Goal: Task Accomplishment & Management: Manage account settings

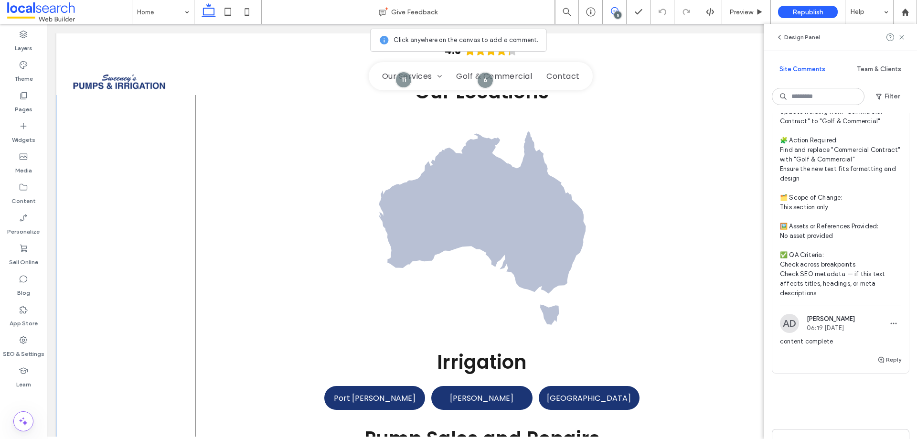
scroll to position [3299, 0]
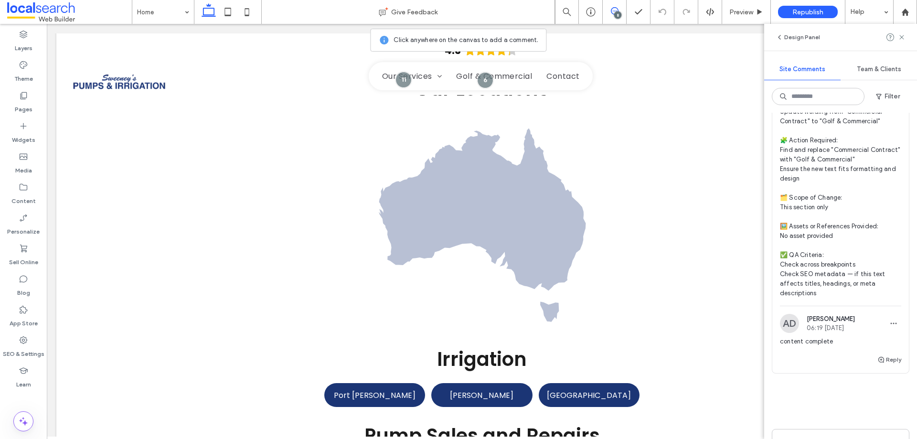
click at [31, 401] on div at bounding box center [23, 396] width 47 height 9
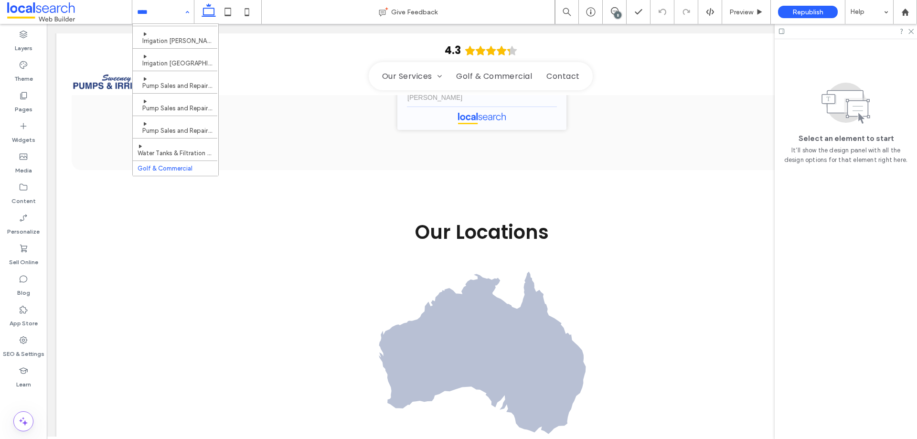
scroll to position [0, 0]
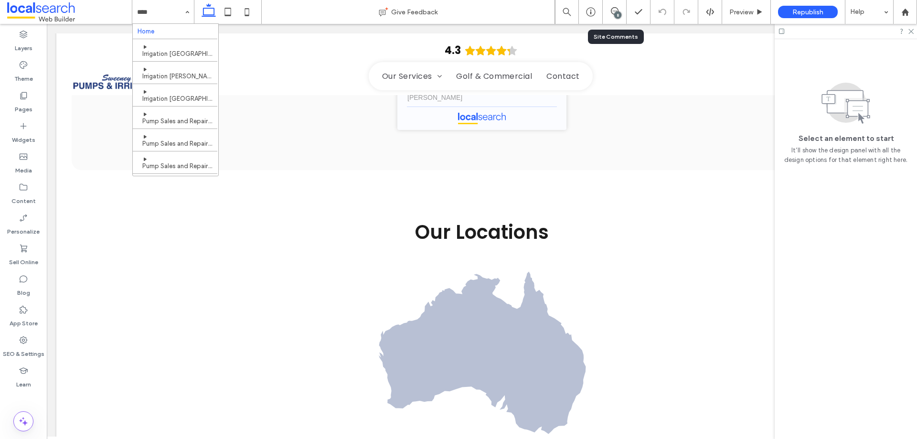
click at [617, 6] on div "8" at bounding box center [615, 12] width 24 height 24
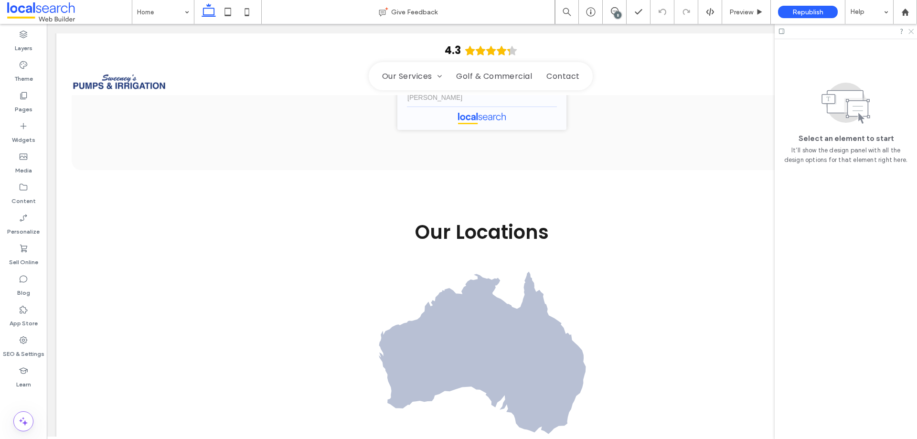
click at [909, 29] on icon at bounding box center [910, 31] width 6 height 6
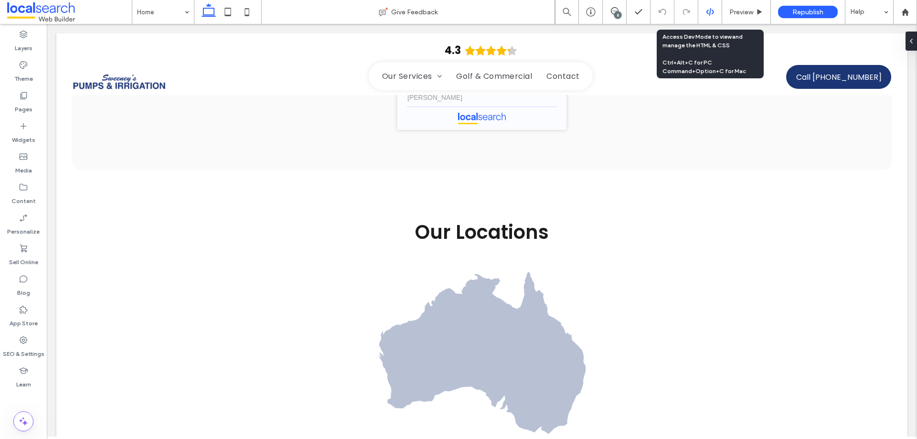
click at [708, 9] on icon at bounding box center [710, 12] width 9 height 9
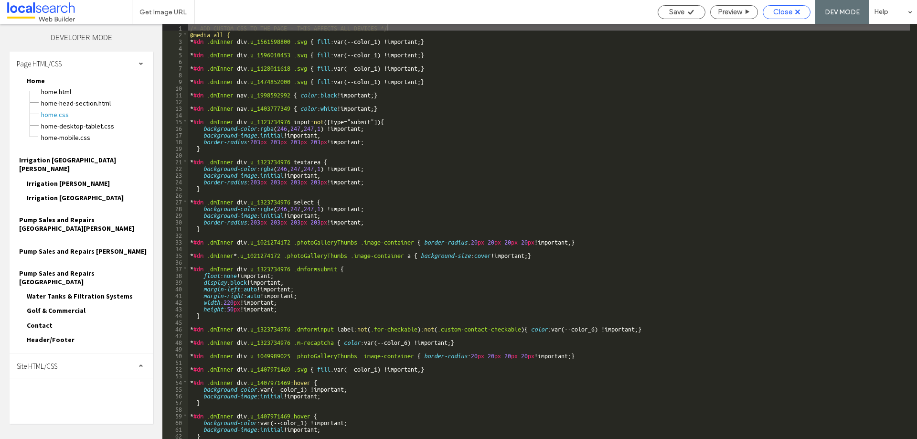
click at [778, 15] on span "Close" at bounding box center [782, 12] width 19 height 9
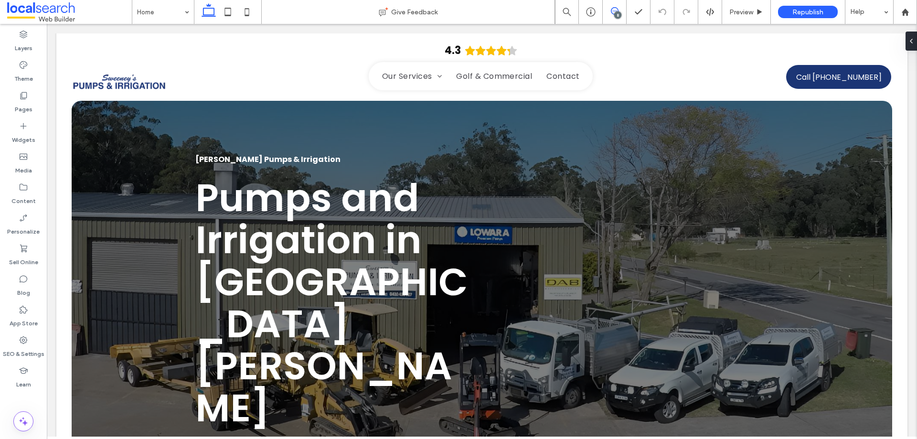
click at [612, 11] on icon at bounding box center [615, 11] width 8 height 8
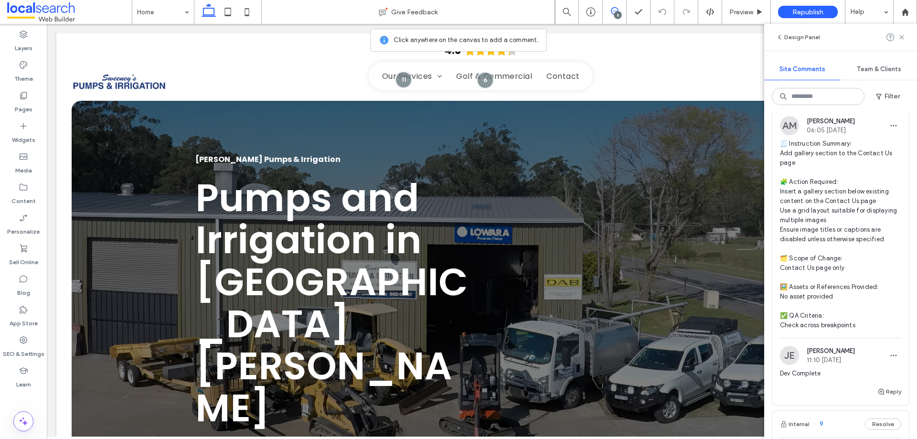
scroll to position [812, 0]
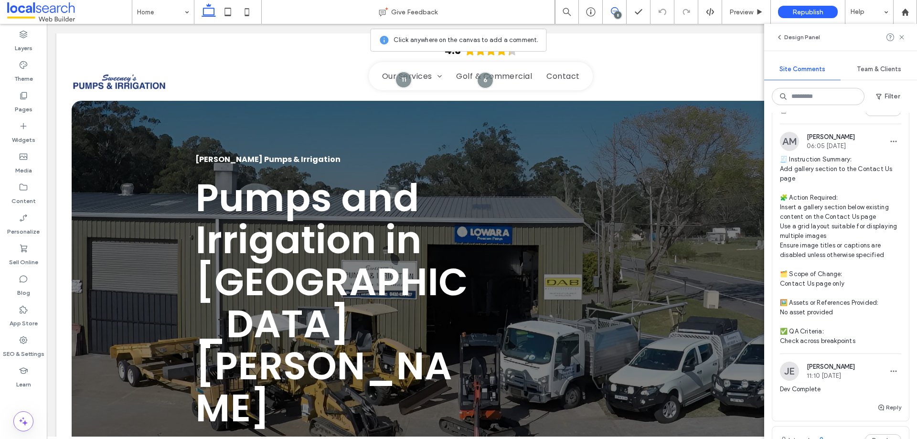
click at [814, 207] on span "🧾 Instruction Summary: Add gallery section to the Contact Us page 🧩 Action Requ…" at bounding box center [840, 250] width 121 height 191
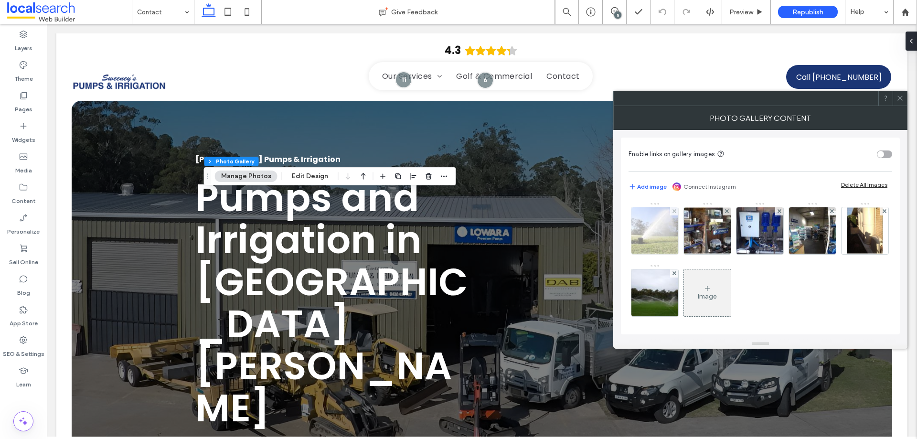
click at [662, 229] on img at bounding box center [655, 230] width 72 height 47
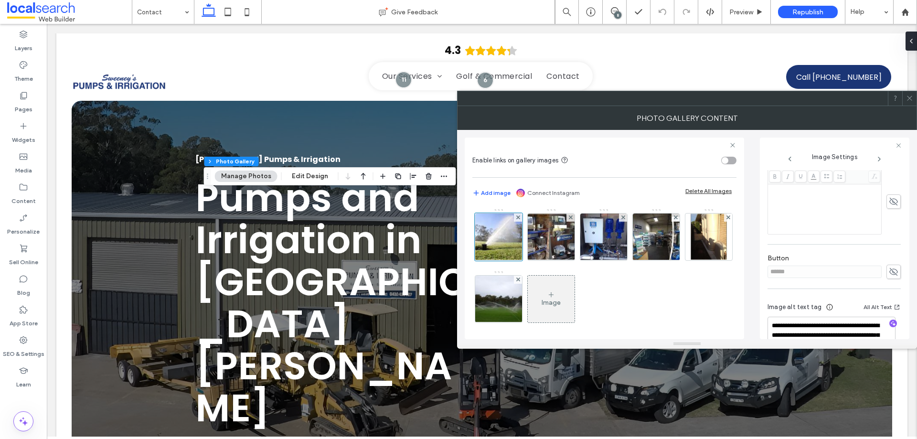
scroll to position [266, 0]
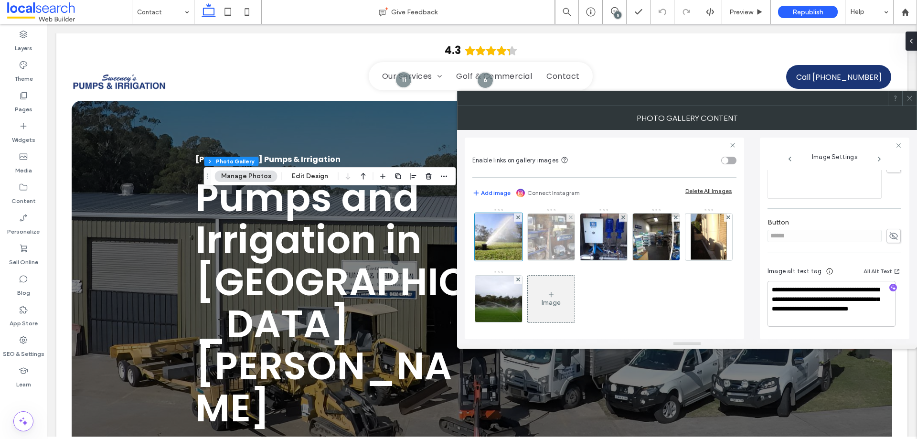
click at [540, 246] on img at bounding box center [551, 236] width 68 height 47
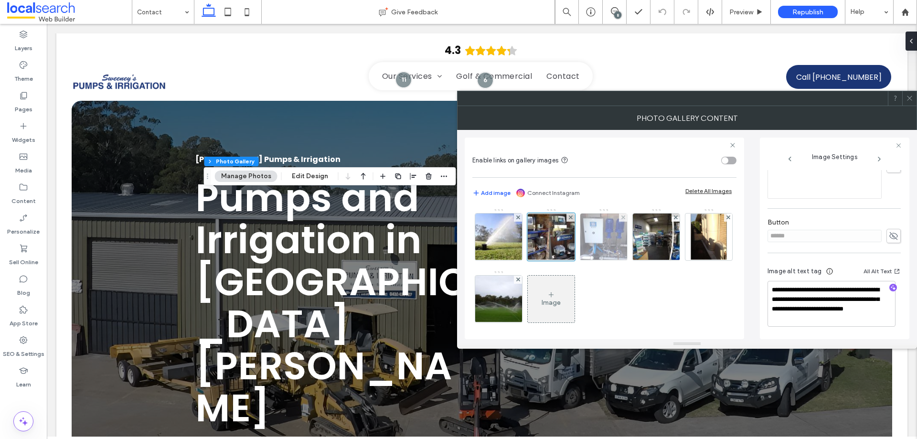
click at [610, 243] on img at bounding box center [603, 236] width 69 height 47
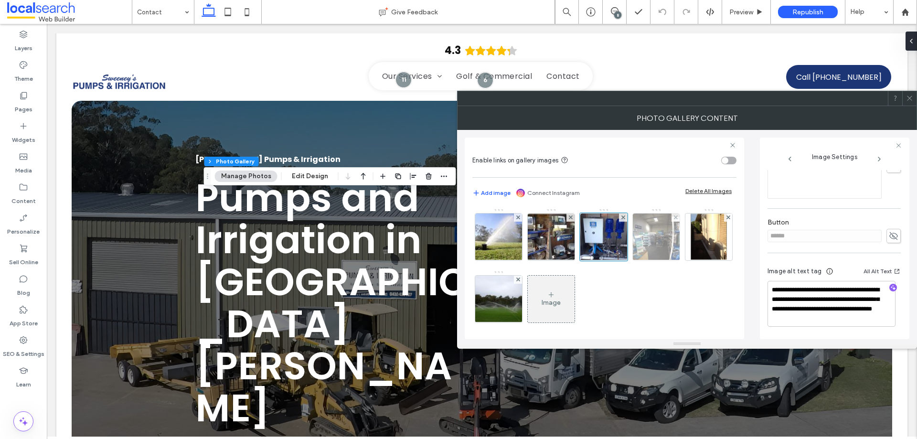
click at [661, 237] on img at bounding box center [656, 236] width 70 height 47
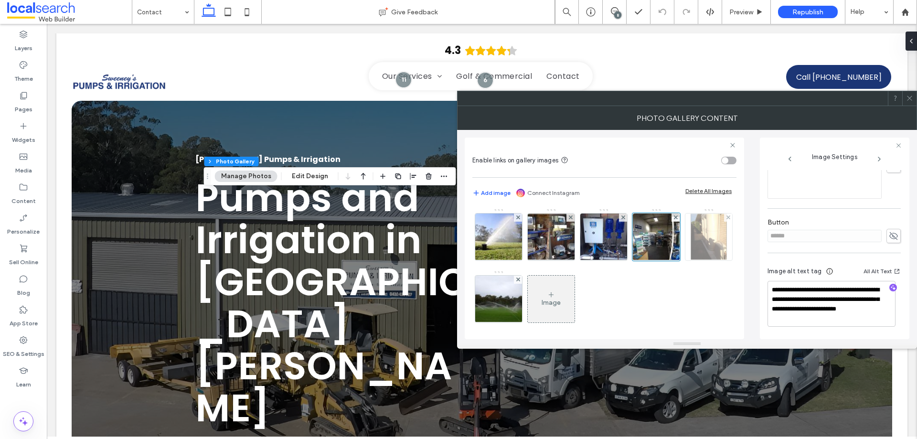
click at [690, 260] on img at bounding box center [708, 236] width 37 height 47
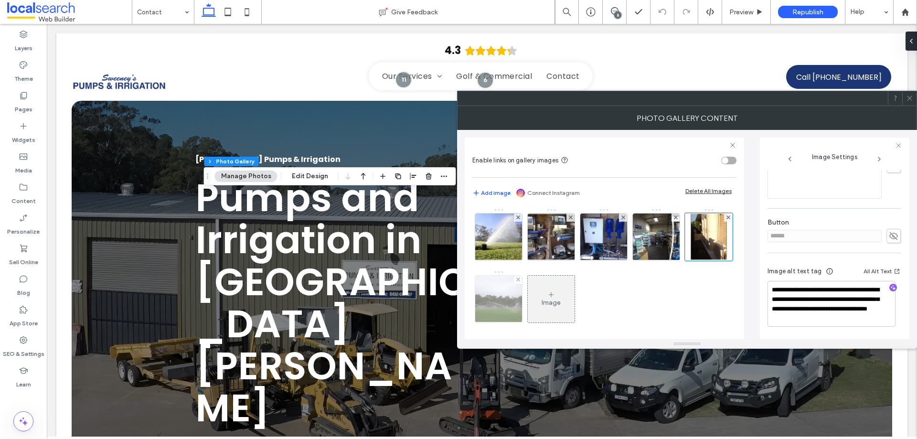
click at [534, 304] on img at bounding box center [499, 298] width 70 height 47
click at [912, 96] on icon at bounding box center [909, 98] width 7 height 7
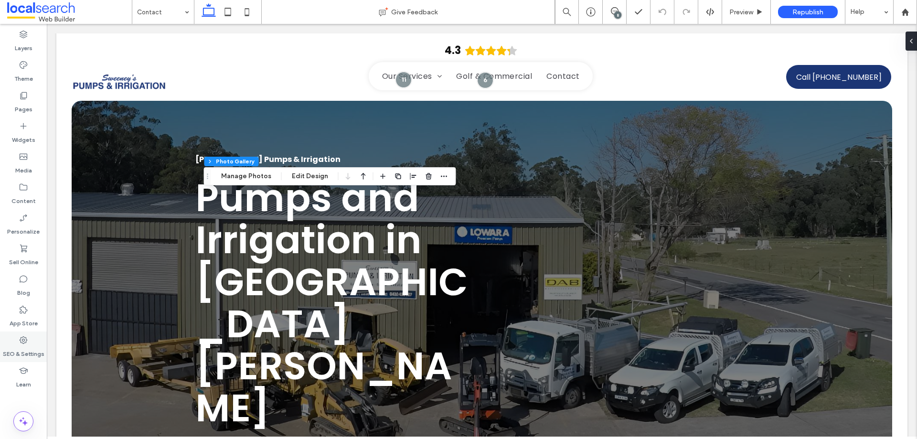
click at [23, 348] on label "SEO & Settings" at bounding box center [24, 351] width 42 height 13
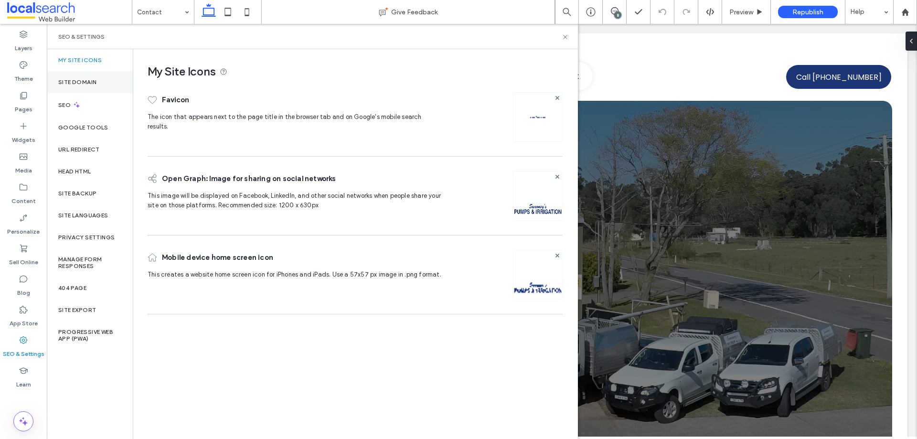
click at [74, 82] on label "Site Domain" at bounding box center [77, 82] width 38 height 7
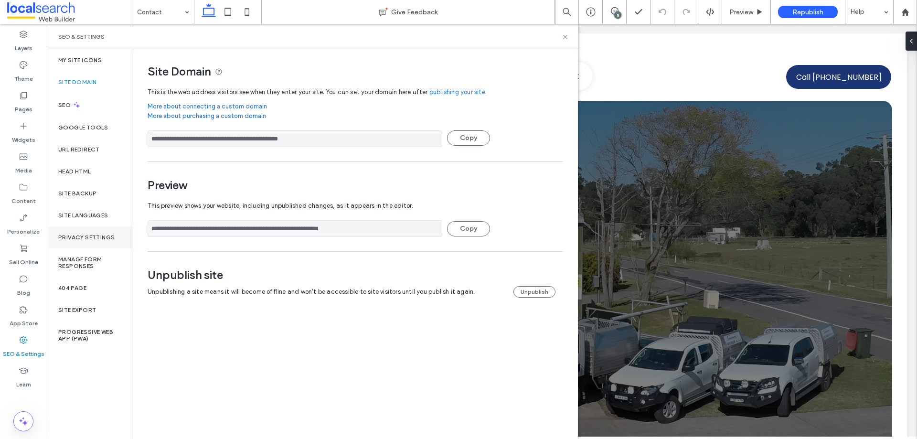
drag, startPoint x: 387, startPoint y: 227, endPoint x: 89, endPoint y: 240, distance: 298.2
click at [60, 240] on div "**********" at bounding box center [312, 244] width 531 height 390
click at [82, 198] on div "Site Backup" at bounding box center [90, 193] width 86 height 22
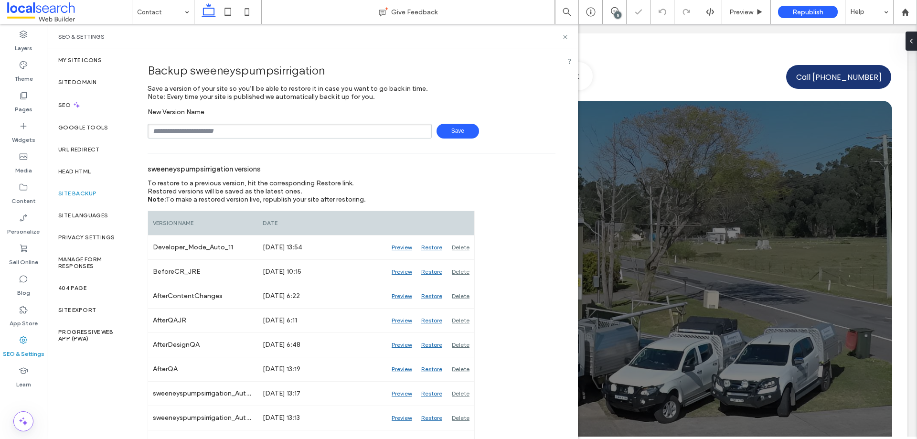
click at [213, 127] on input "text" at bounding box center [290, 131] width 284 height 15
type input "**********"
click at [466, 127] on span "Save" at bounding box center [457, 131] width 42 height 15
